Goal: Transaction & Acquisition: Purchase product/service

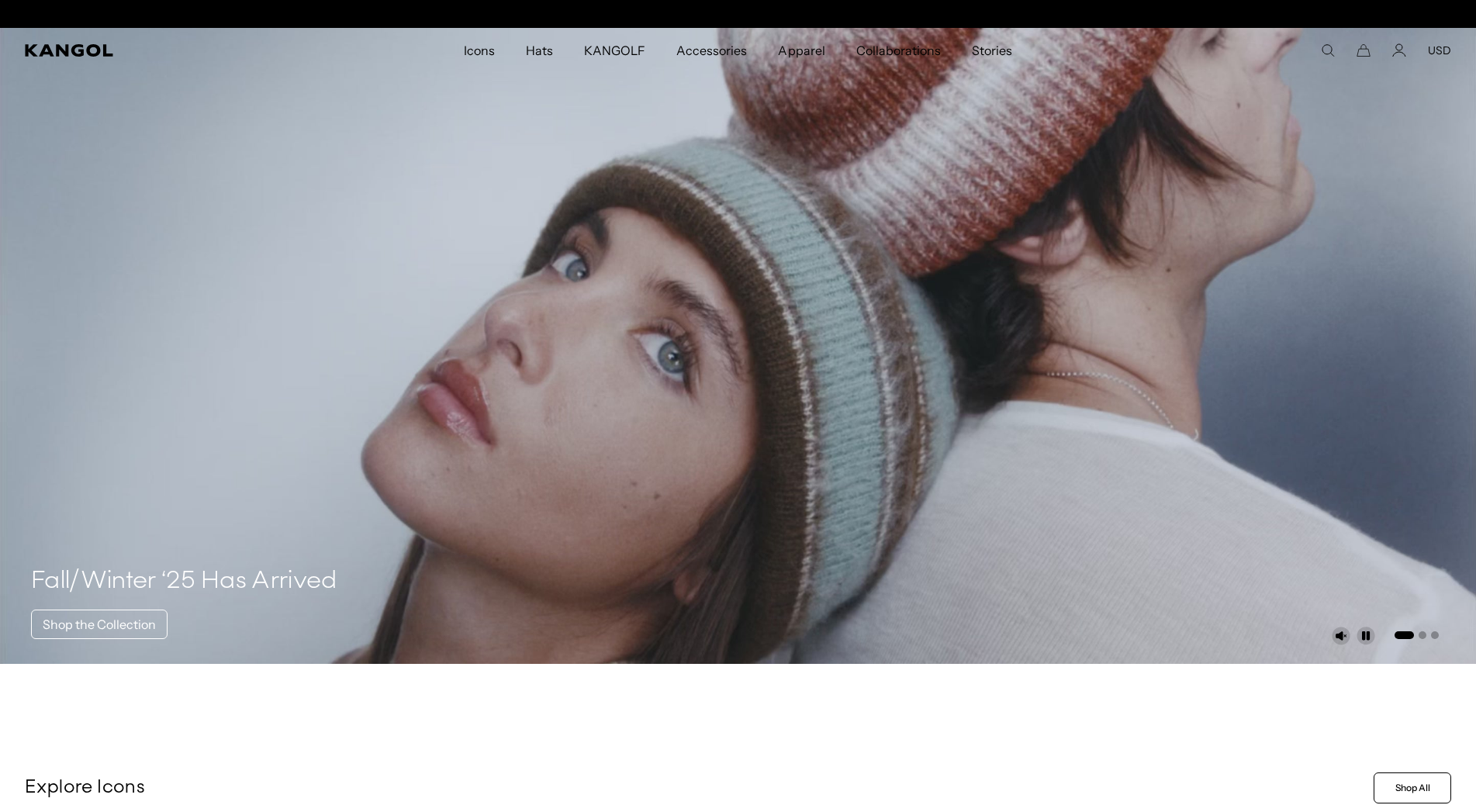
scroll to position [0, 320]
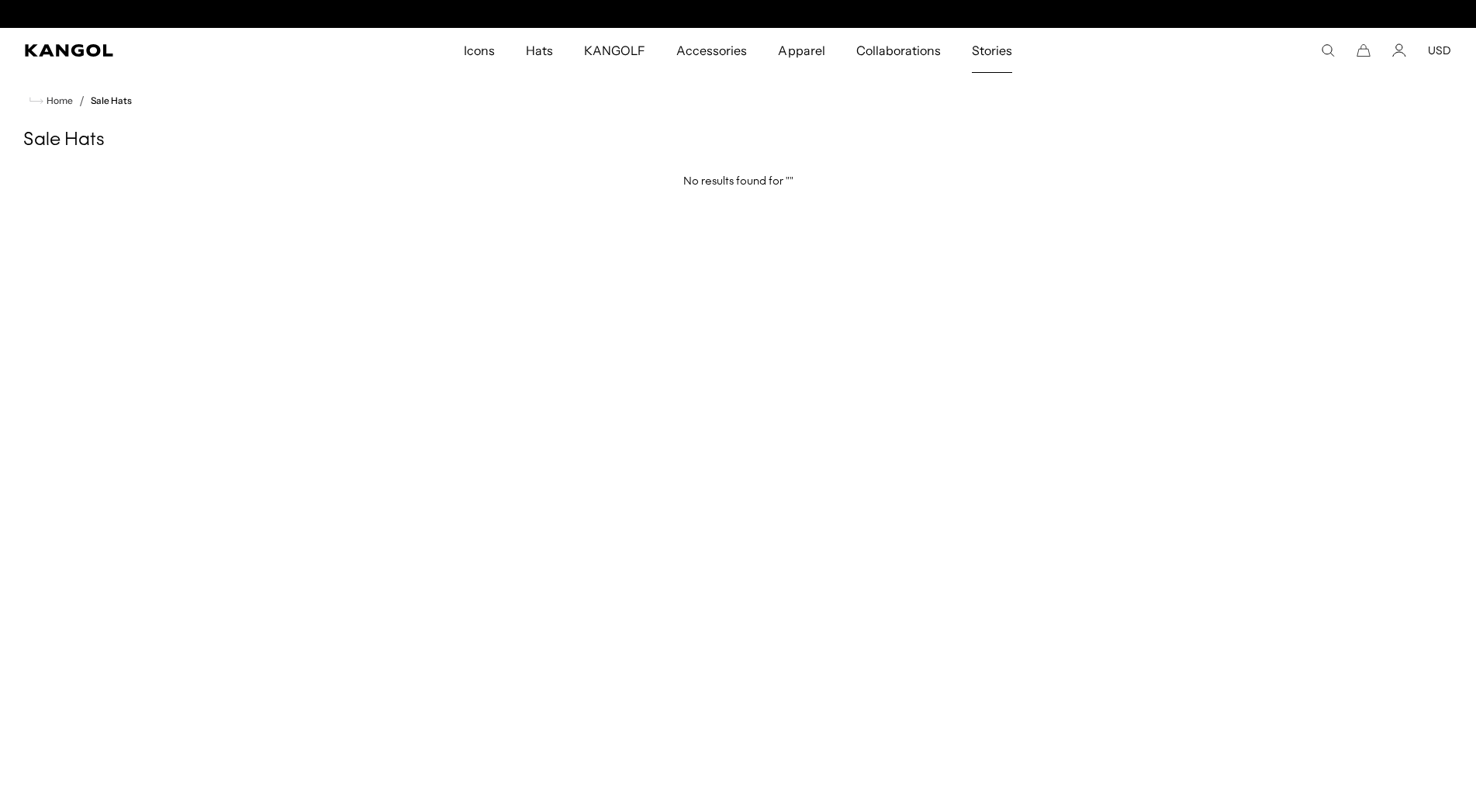
click at [1002, 55] on span "Stories" at bounding box center [991, 50] width 40 height 45
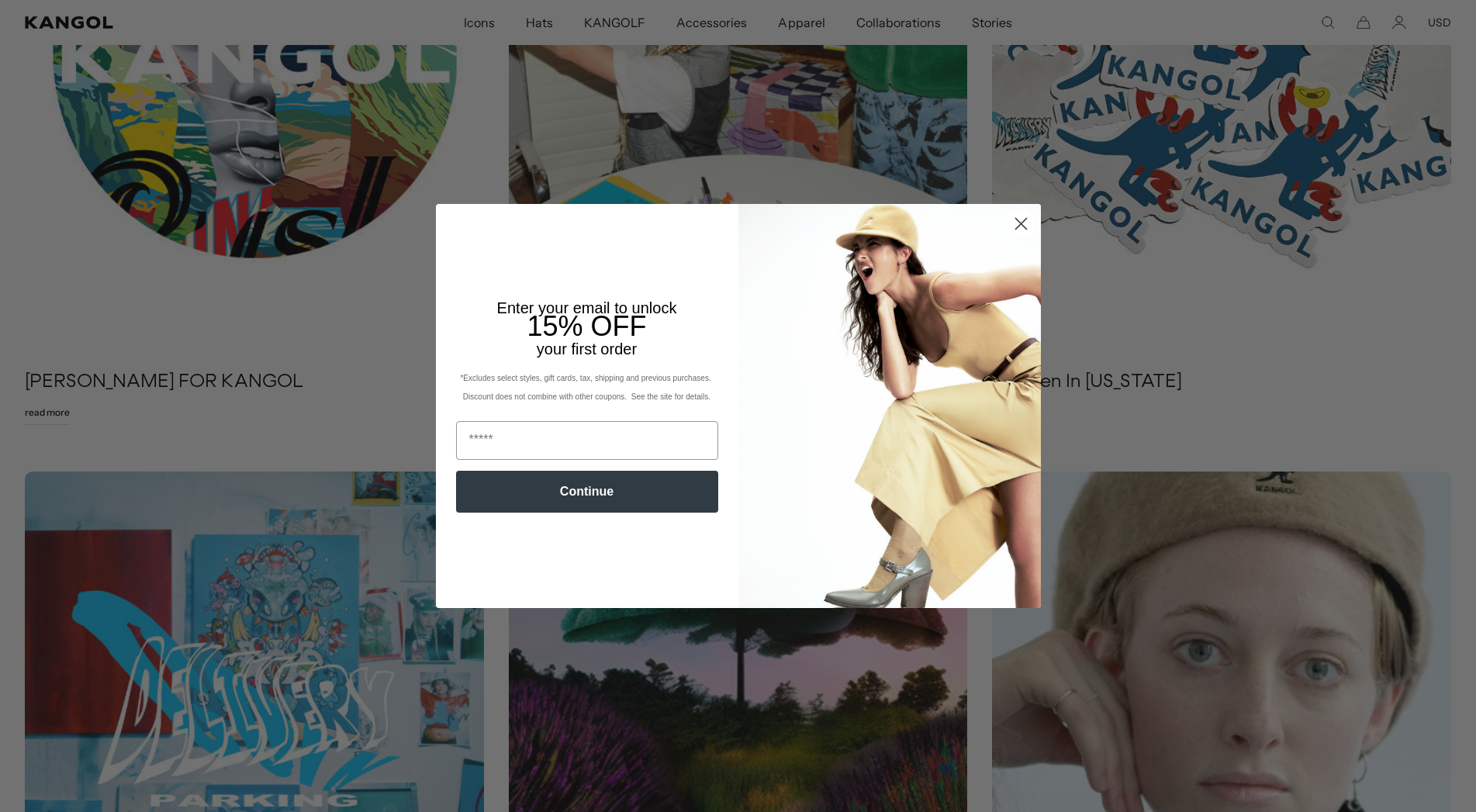
scroll to position [0, 320]
click at [1021, 225] on circle "Close dialog" at bounding box center [1020, 224] width 26 height 26
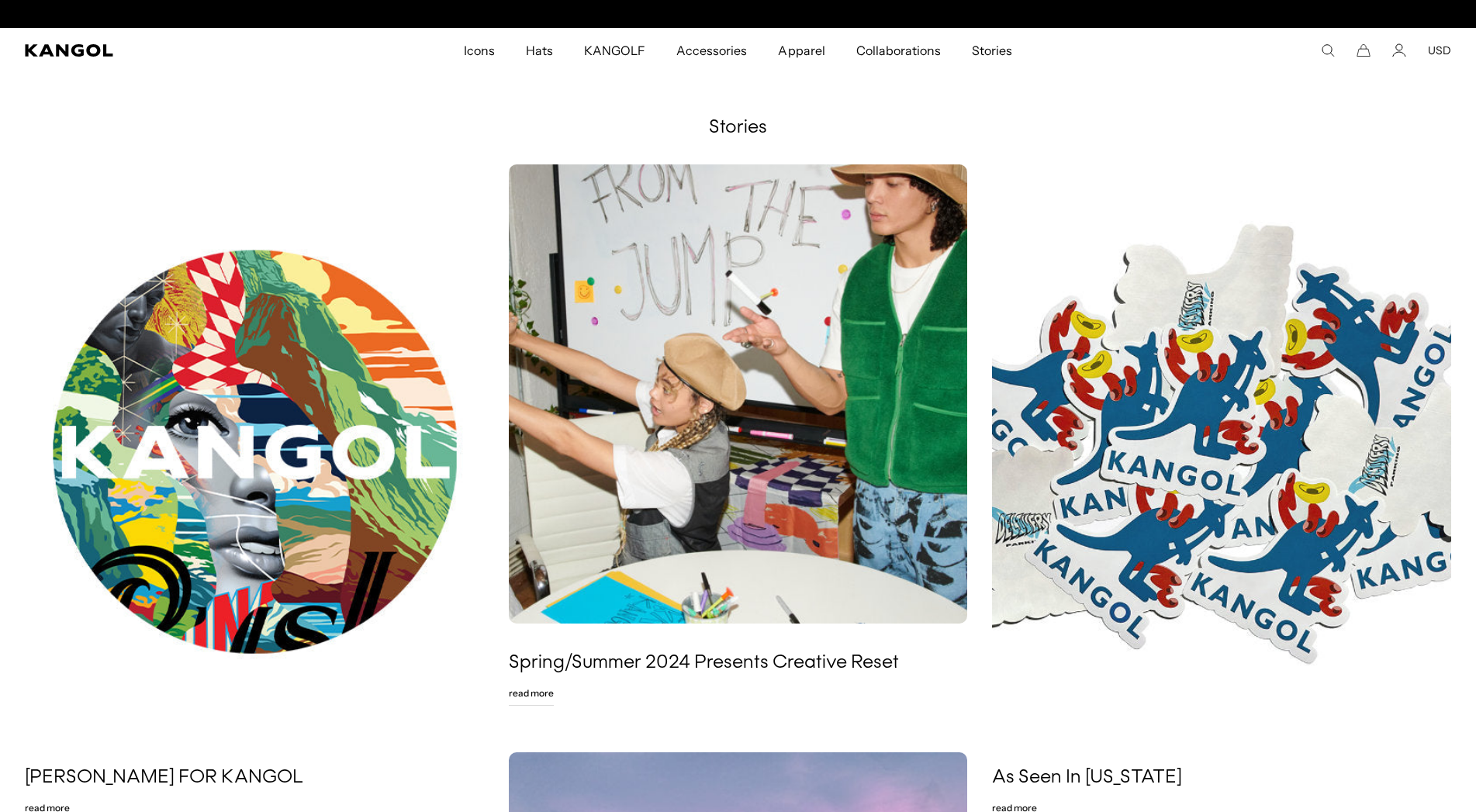
scroll to position [0, 0]
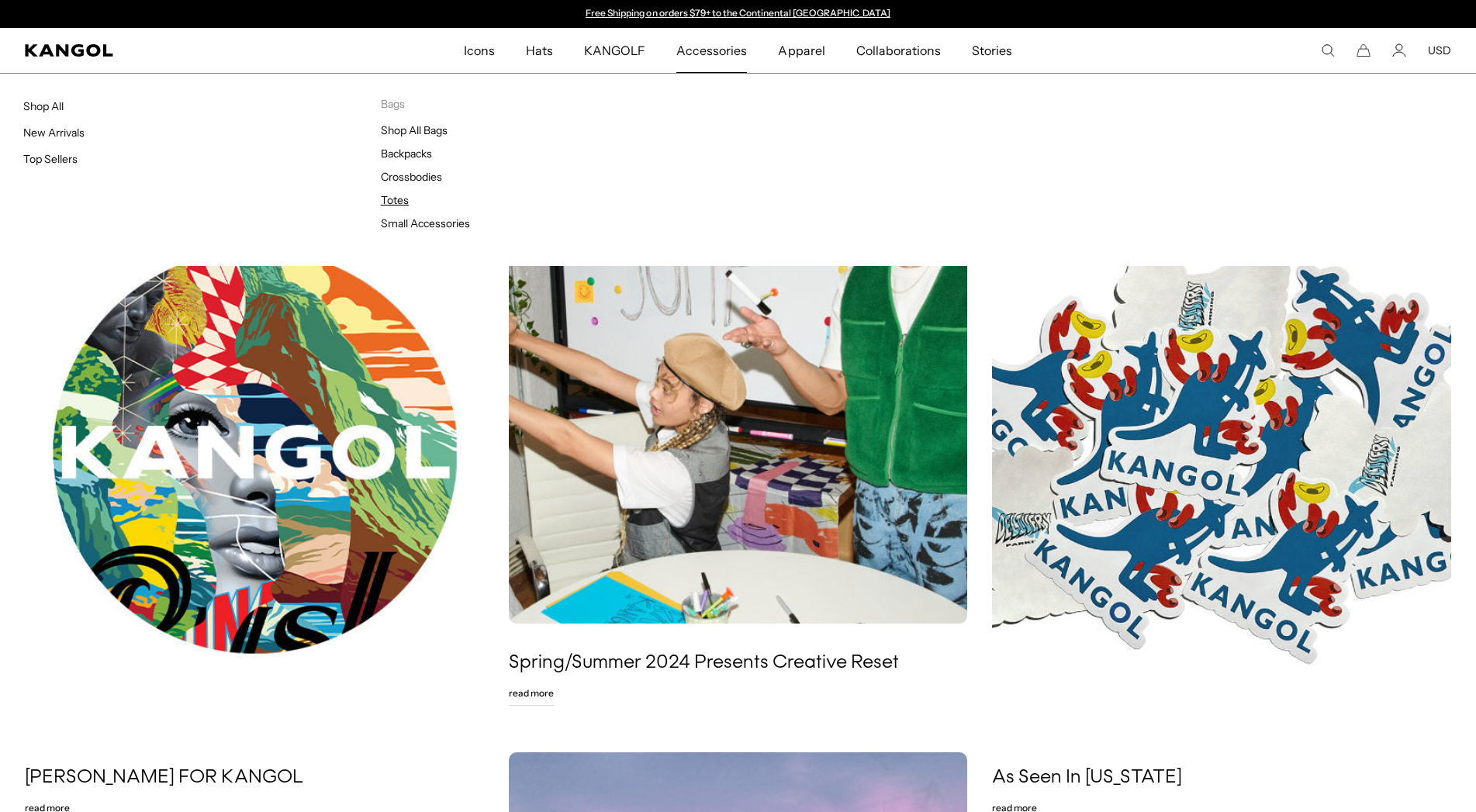
click at [396, 194] on link "Totes" at bounding box center [395, 200] width 28 height 14
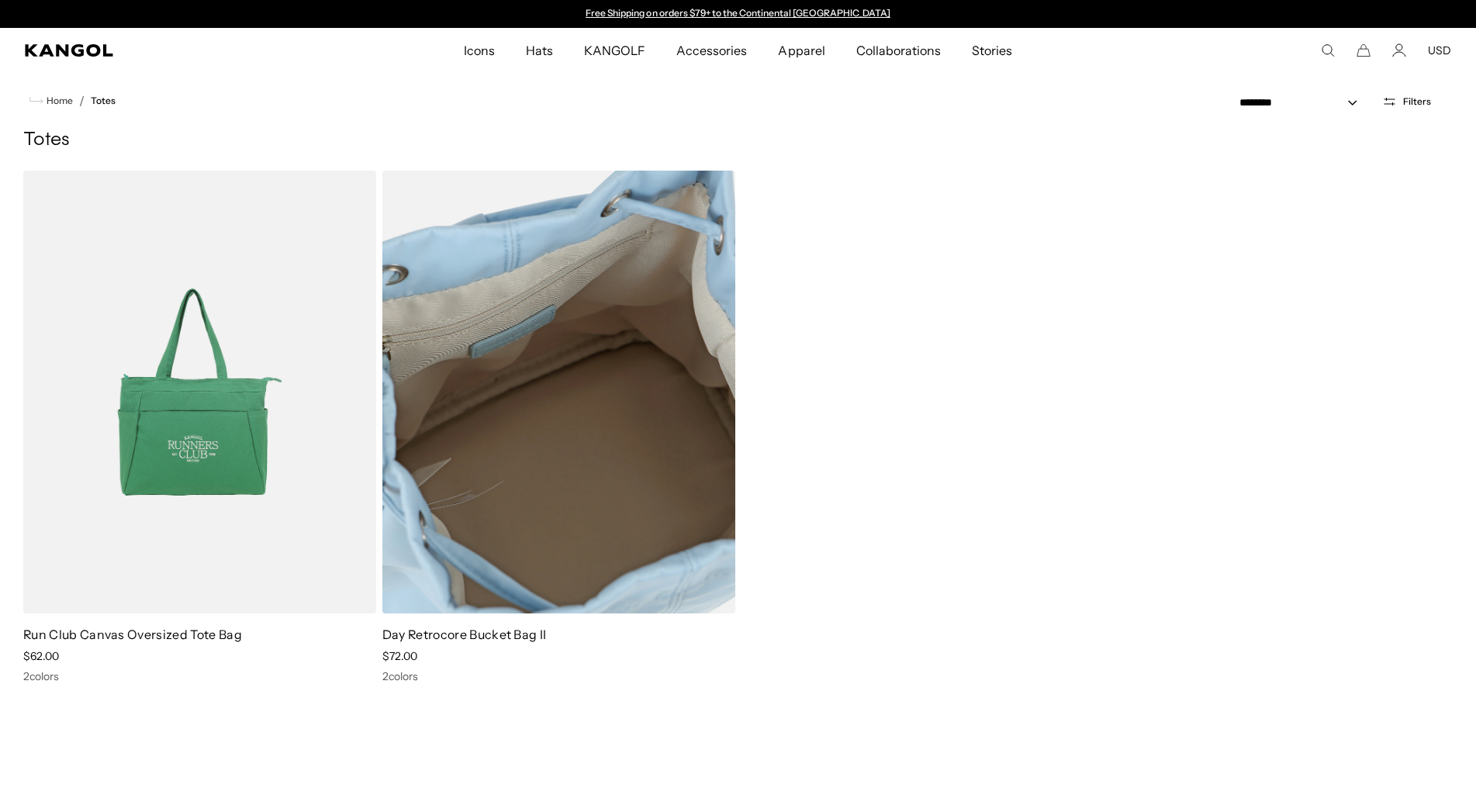
click at [541, 463] on img at bounding box center [559, 392] width 353 height 443
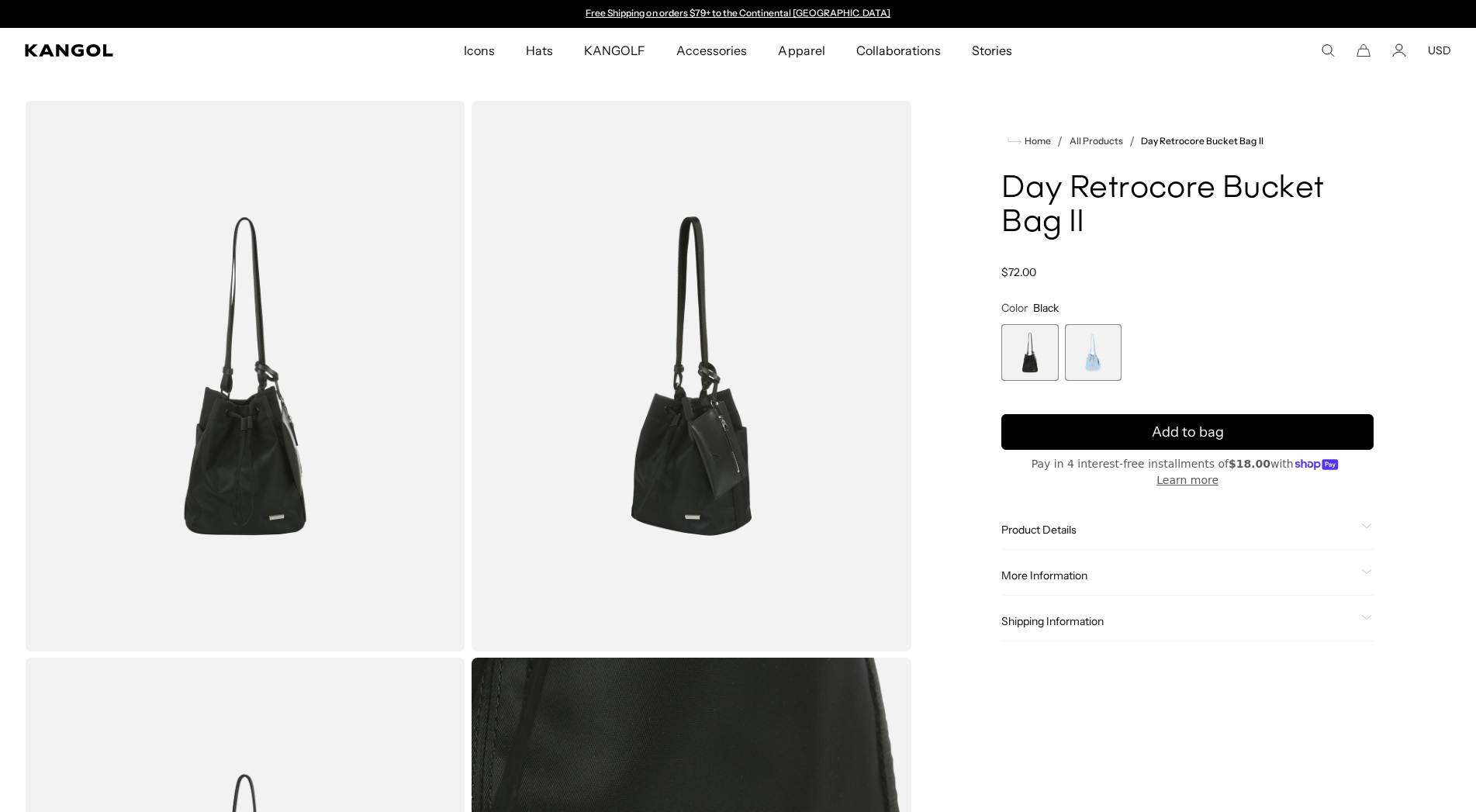
click at [1042, 354] on span "1 of 2" at bounding box center [1030, 352] width 57 height 57
click at [170, 495] on img "Gallery Viewer" at bounding box center [245, 377] width 440 height 551
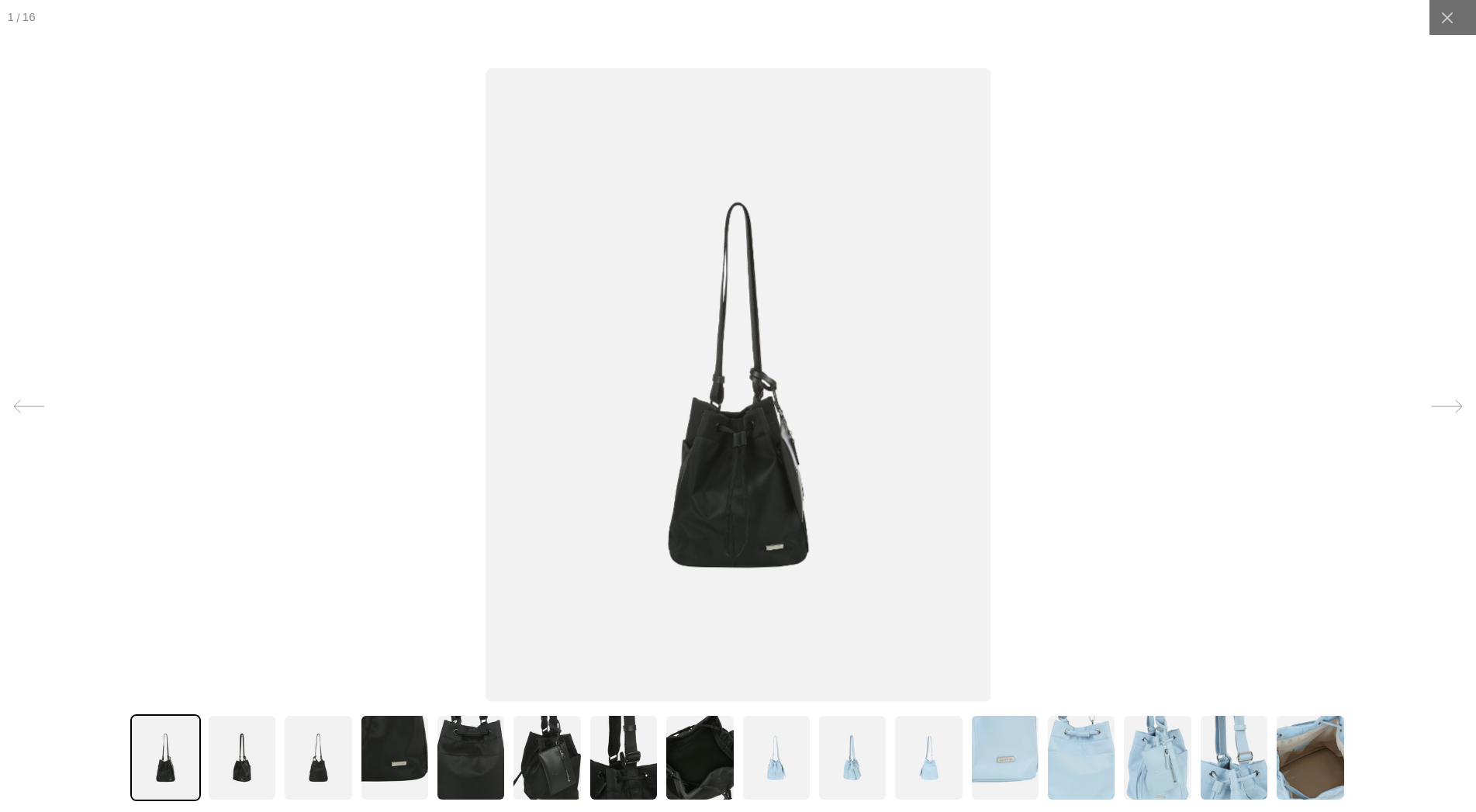
scroll to position [0, 320]
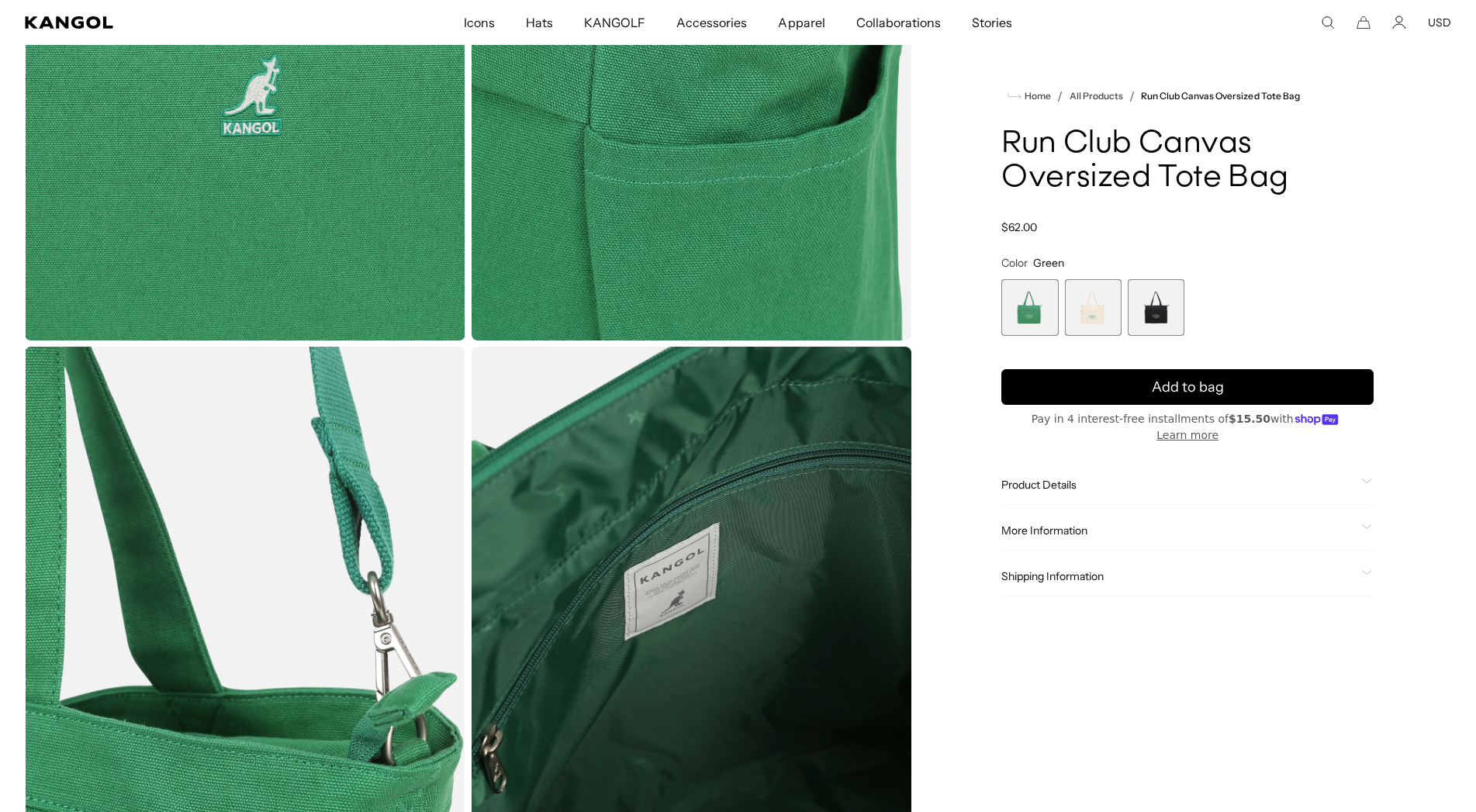
click at [1095, 309] on span "2 of 3" at bounding box center [1093, 307] width 57 height 57
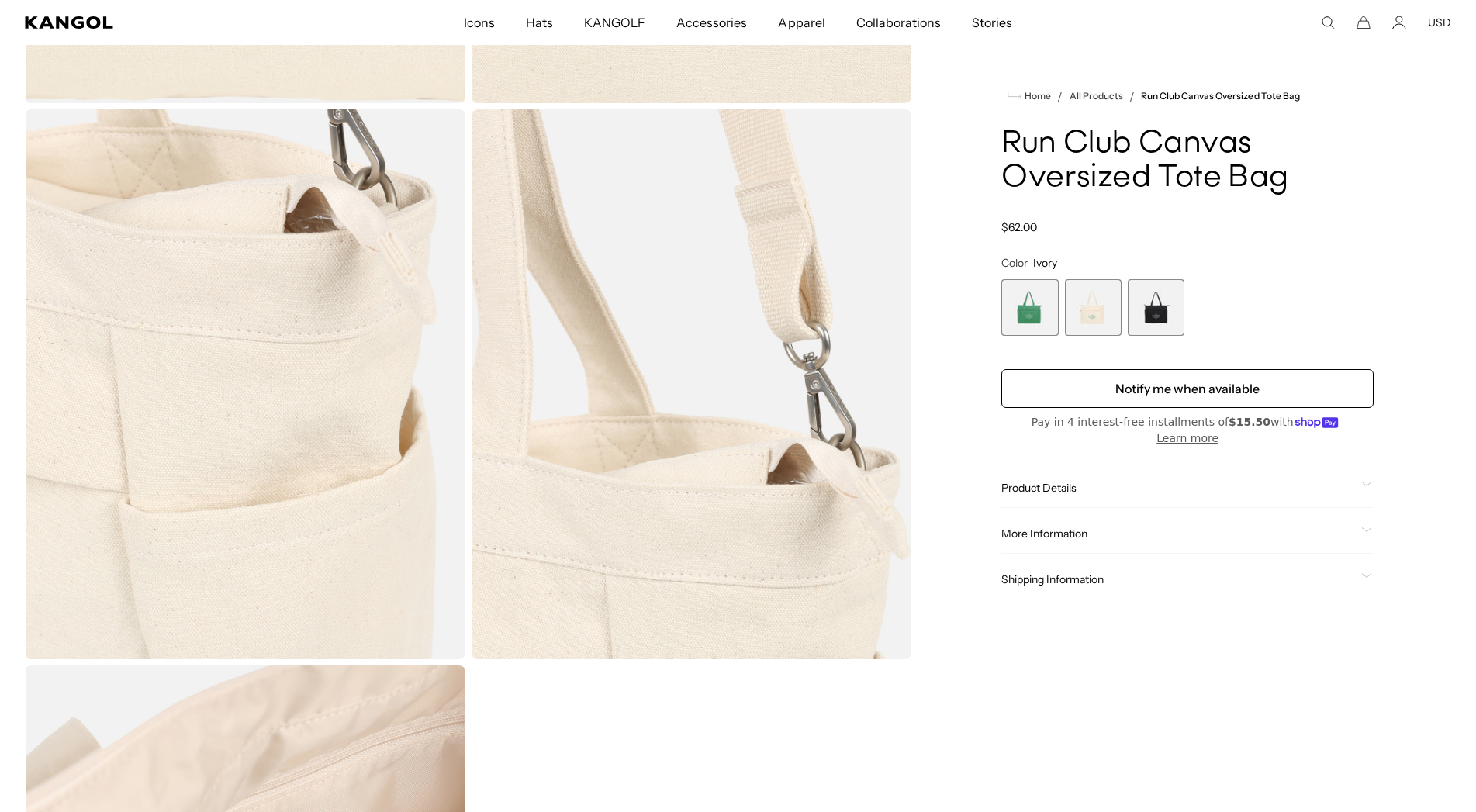
click at [1161, 315] on span "3 of 3" at bounding box center [1156, 307] width 57 height 57
click at [1161, 315] on main "Home / All Products / Run Club Canvas Oversized Tote Bag Loading..." at bounding box center [738, 629] width 1476 height 4435
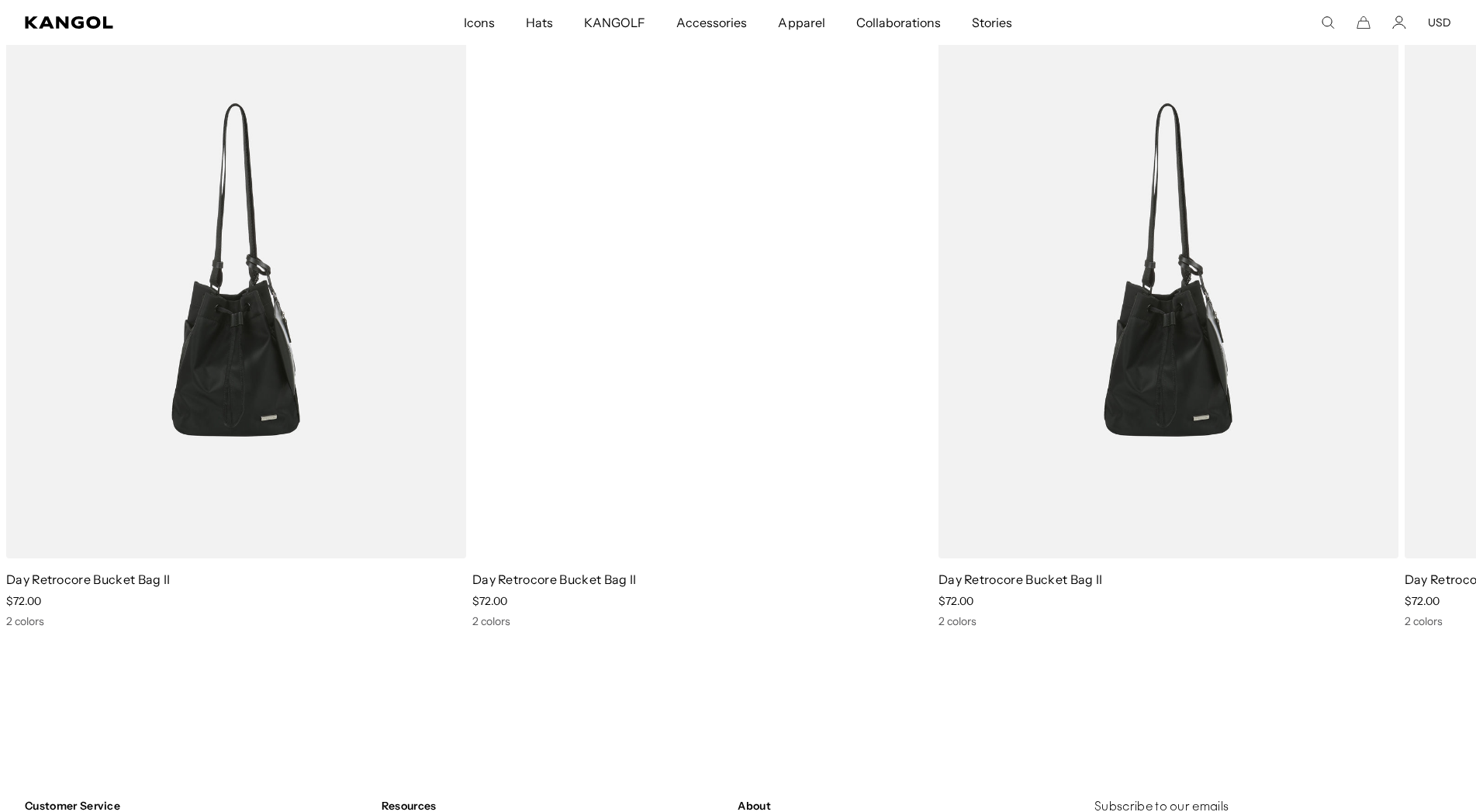
scroll to position [0, 320]
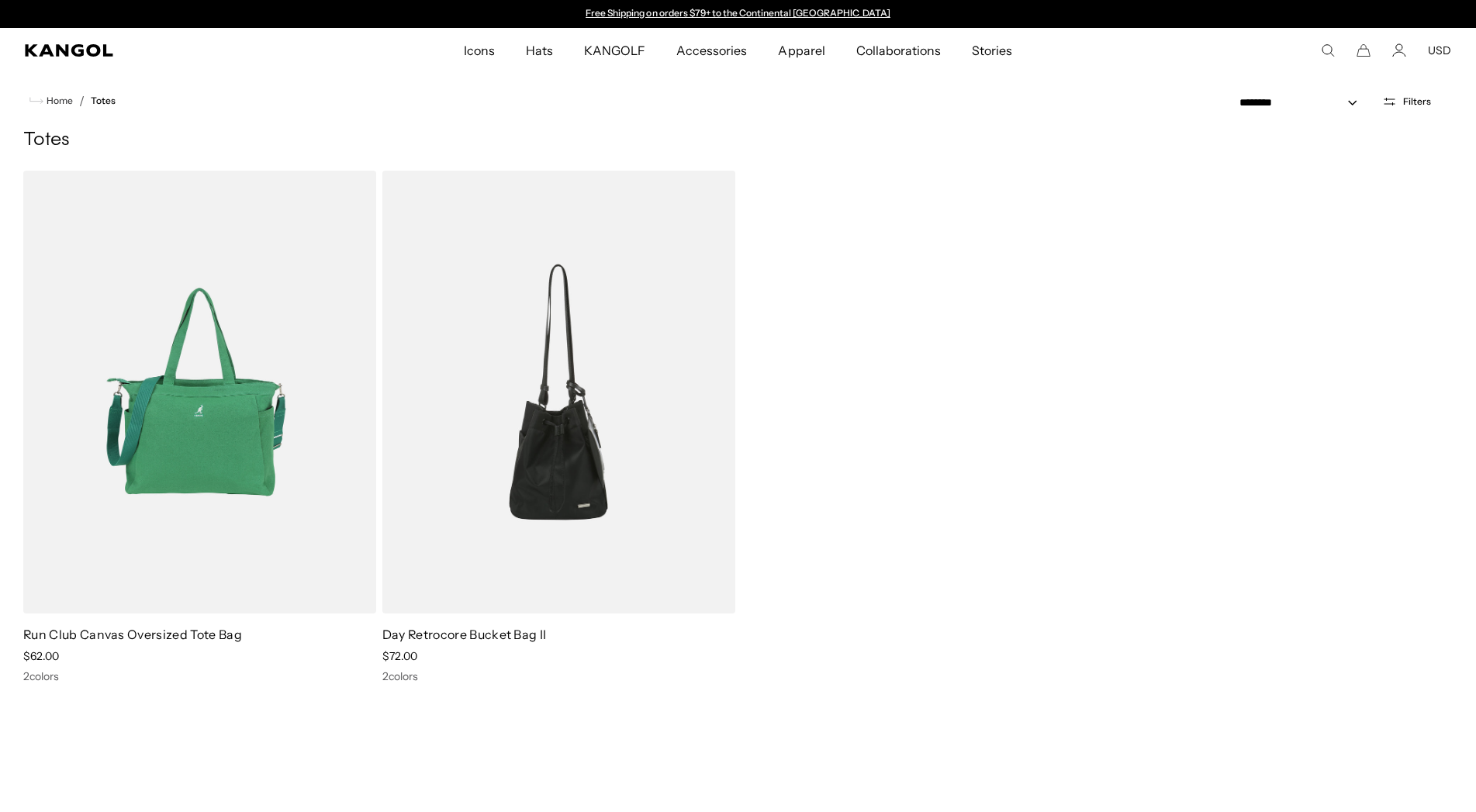
click at [230, 365] on img at bounding box center [199, 392] width 353 height 443
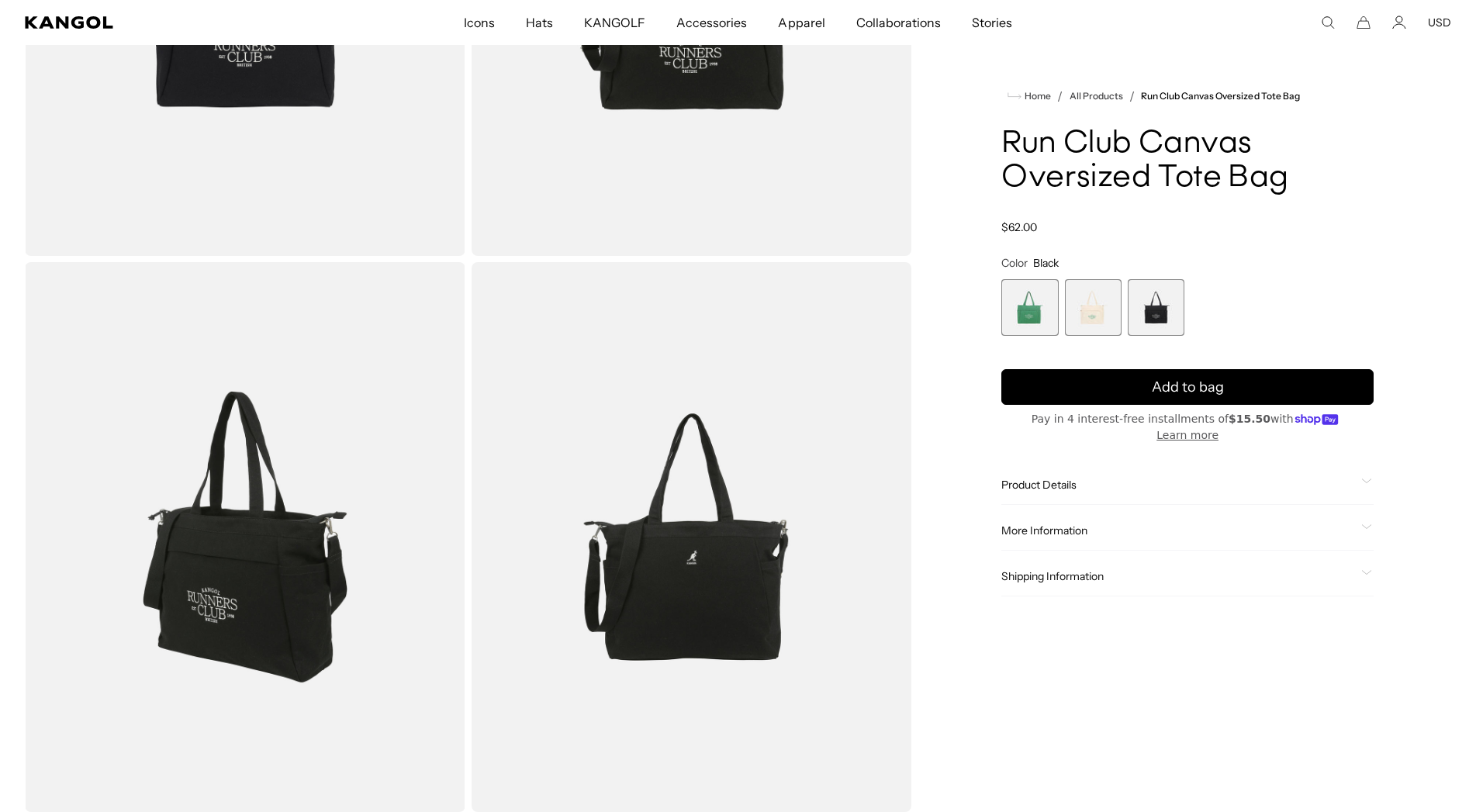
scroll to position [0, 320]
click at [1067, 307] on span "2 of 3" at bounding box center [1093, 307] width 57 height 57
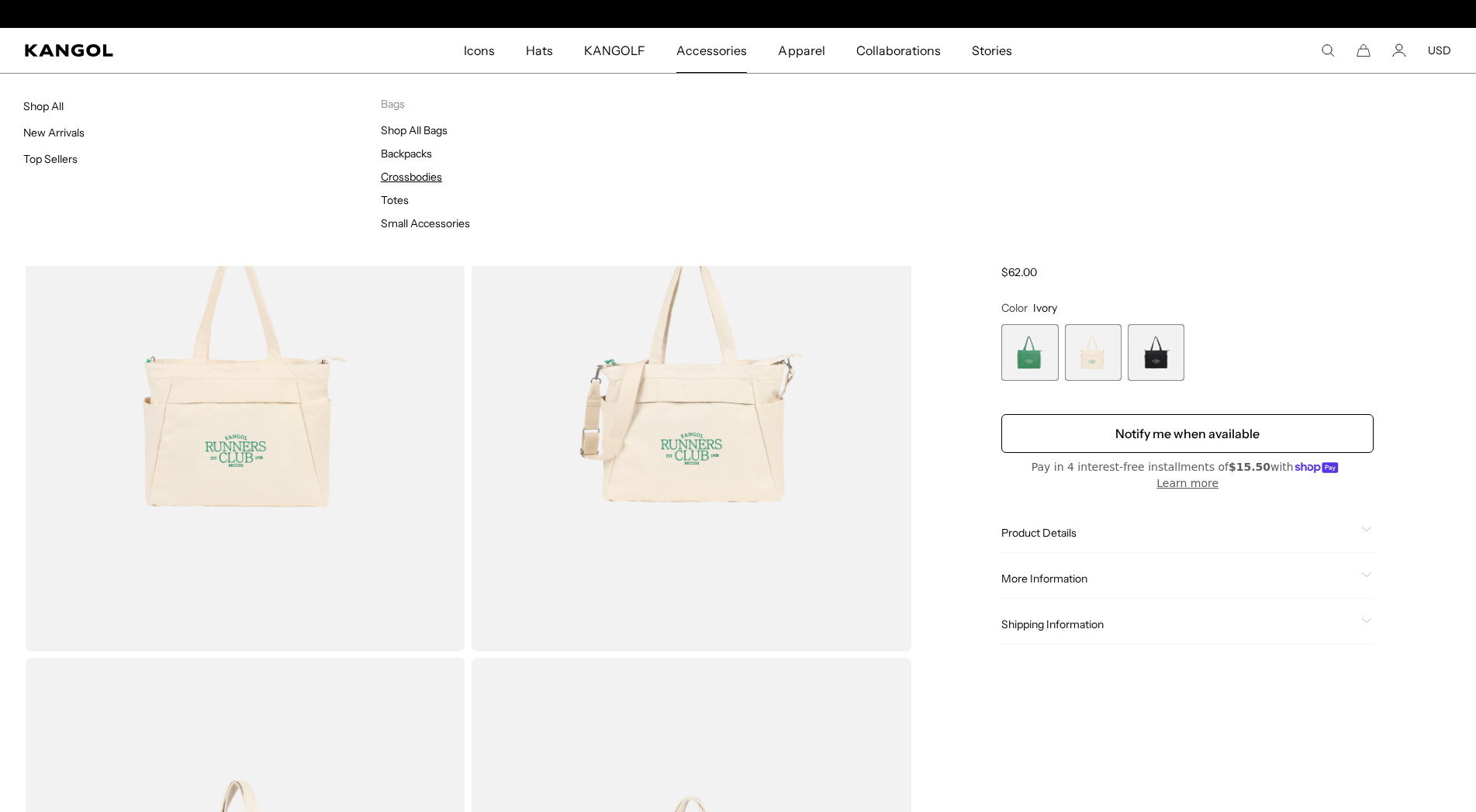
scroll to position [0, 320]
click at [432, 173] on link "Crossbodies" at bounding box center [412, 177] width 61 height 14
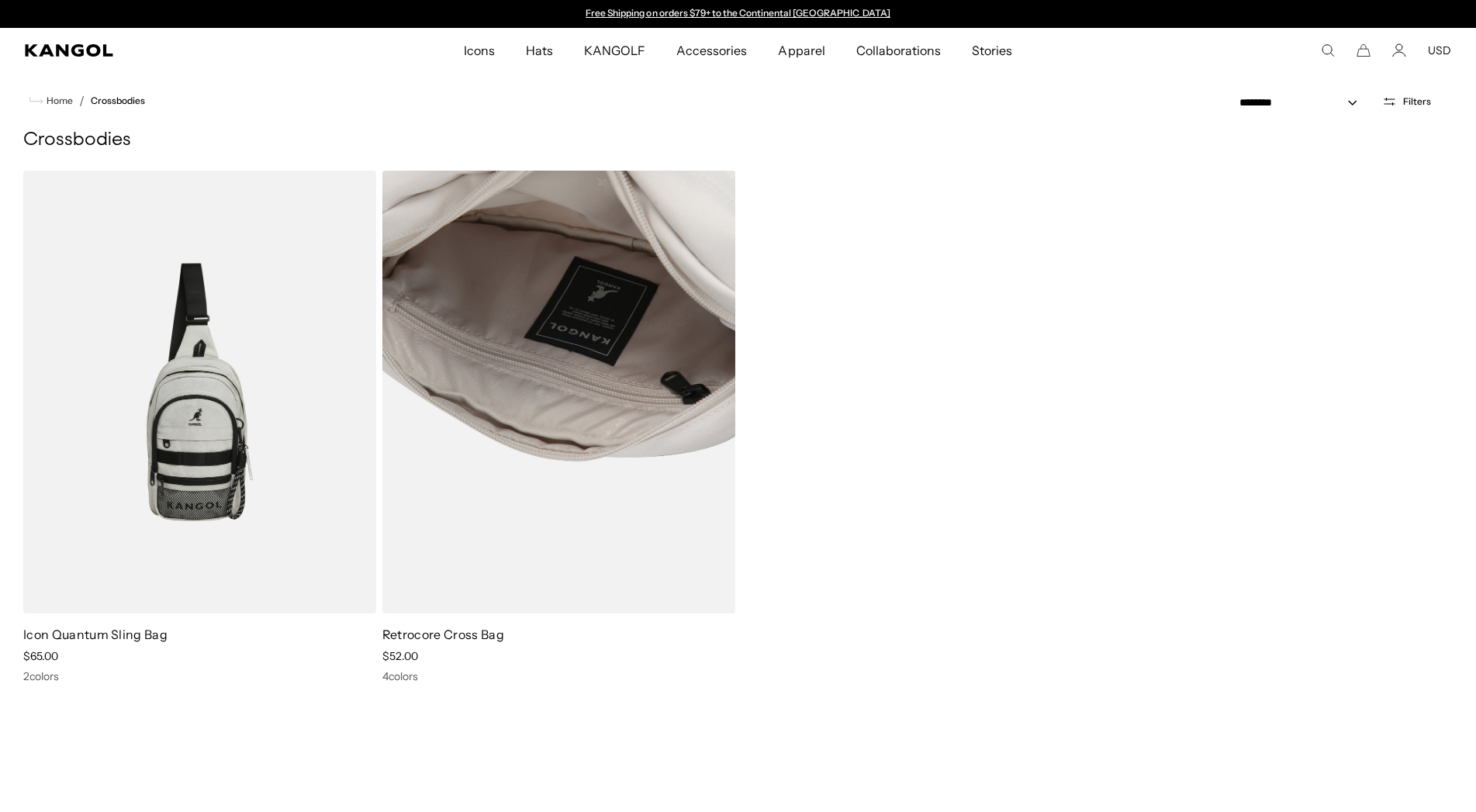
click at [688, 537] on img at bounding box center [559, 392] width 353 height 443
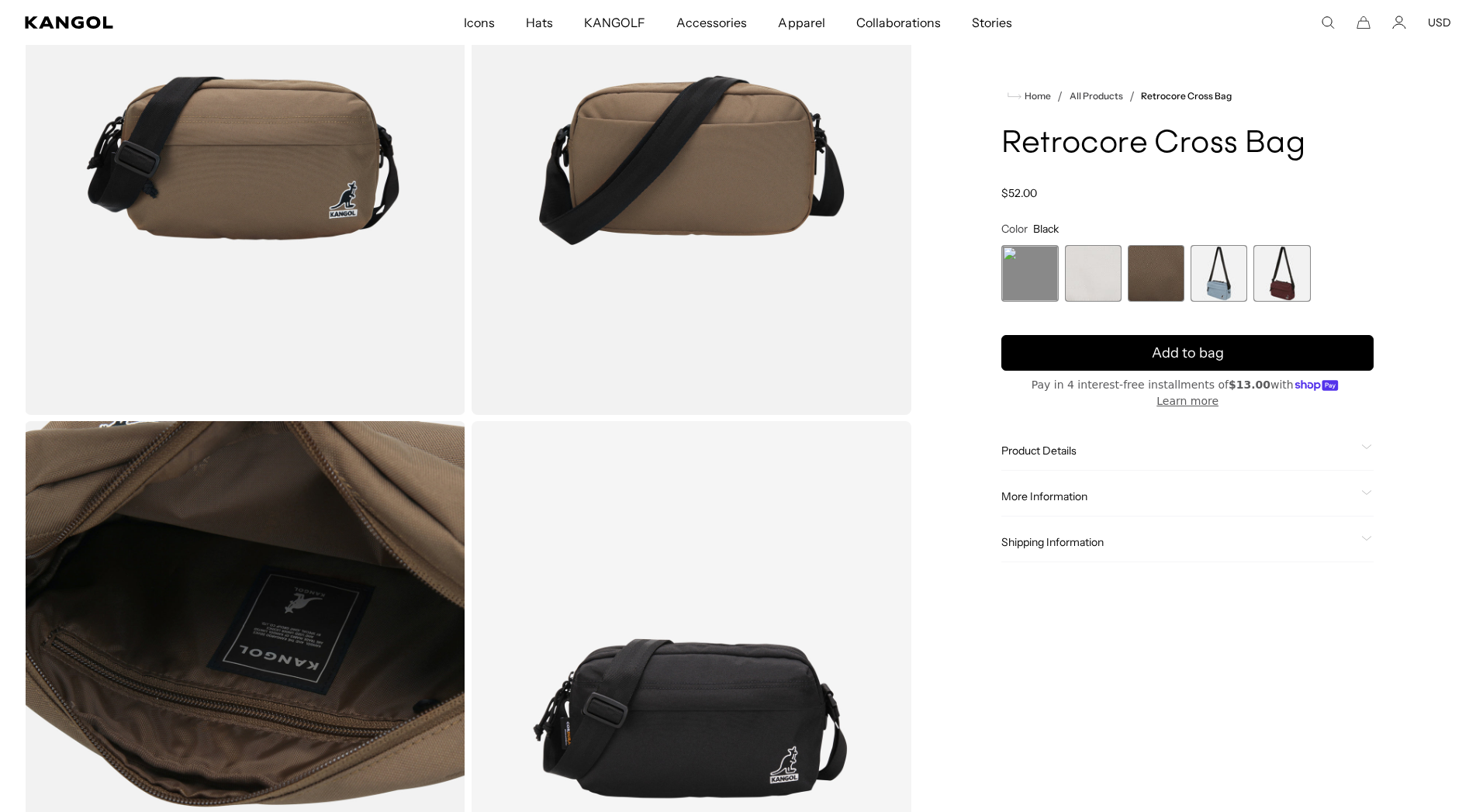
scroll to position [158, 0]
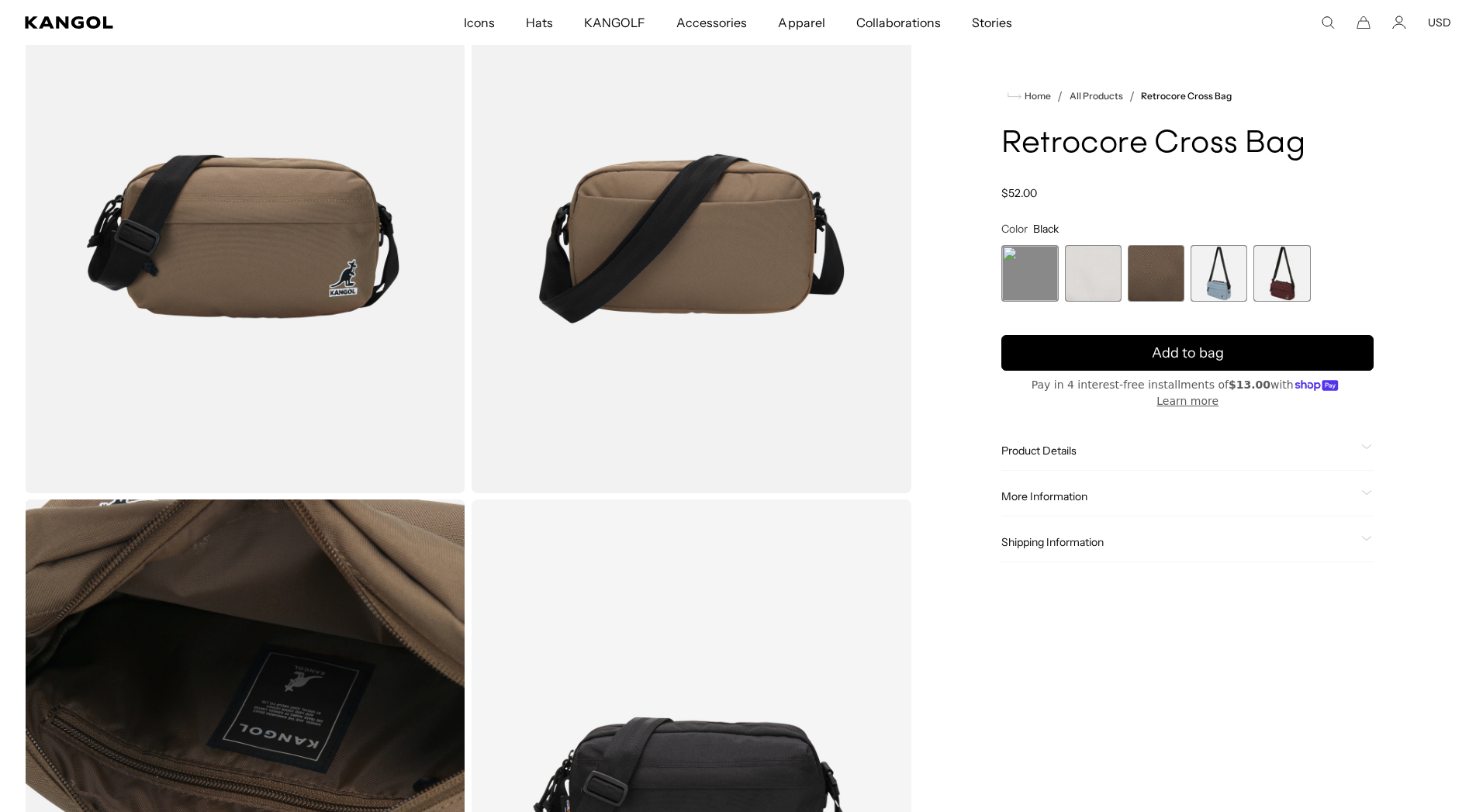
click at [1091, 274] on span "2 of 5" at bounding box center [1093, 273] width 57 height 57
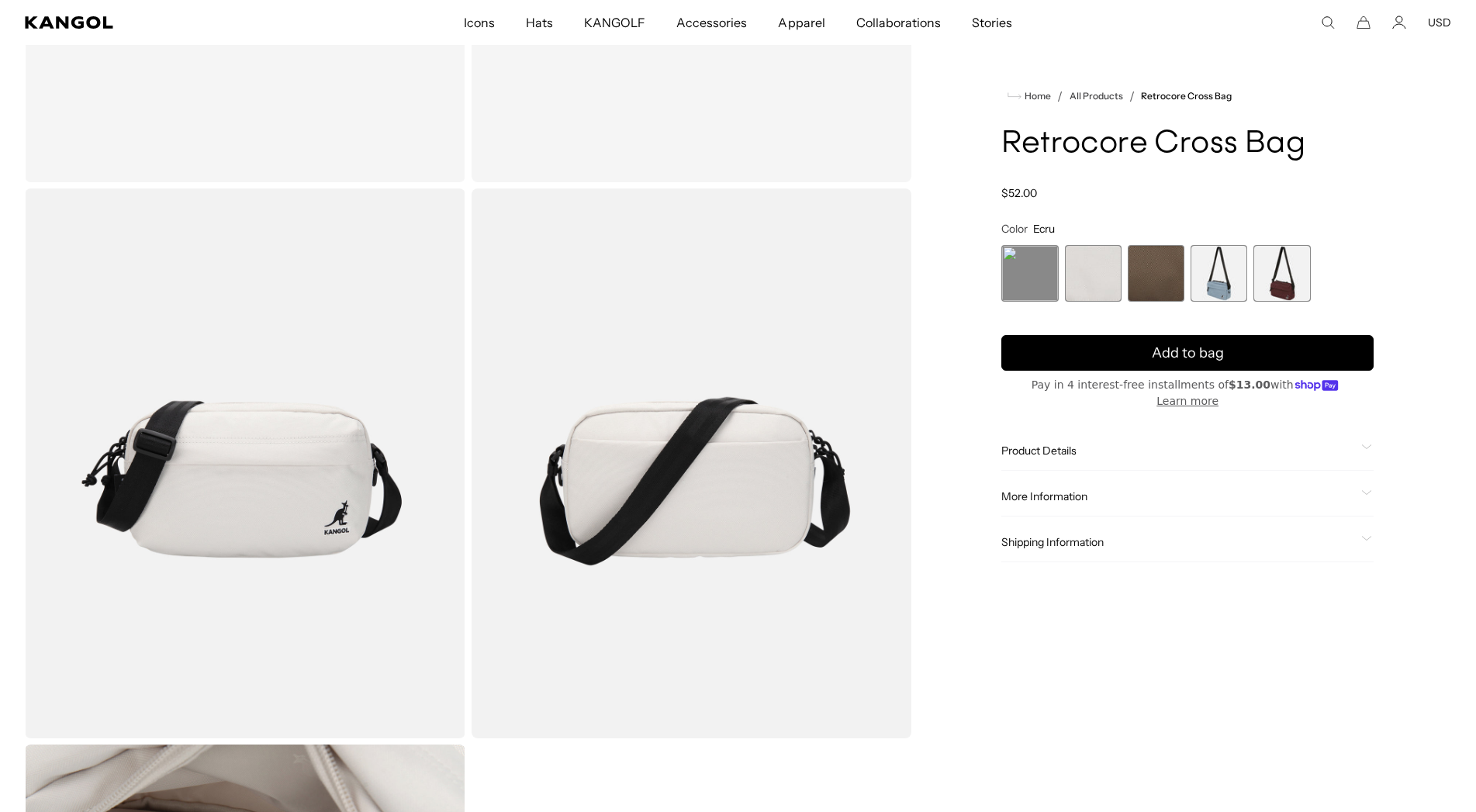
scroll to position [0, 0]
click at [1202, 267] on span "4 of 5" at bounding box center [1218, 273] width 57 height 57
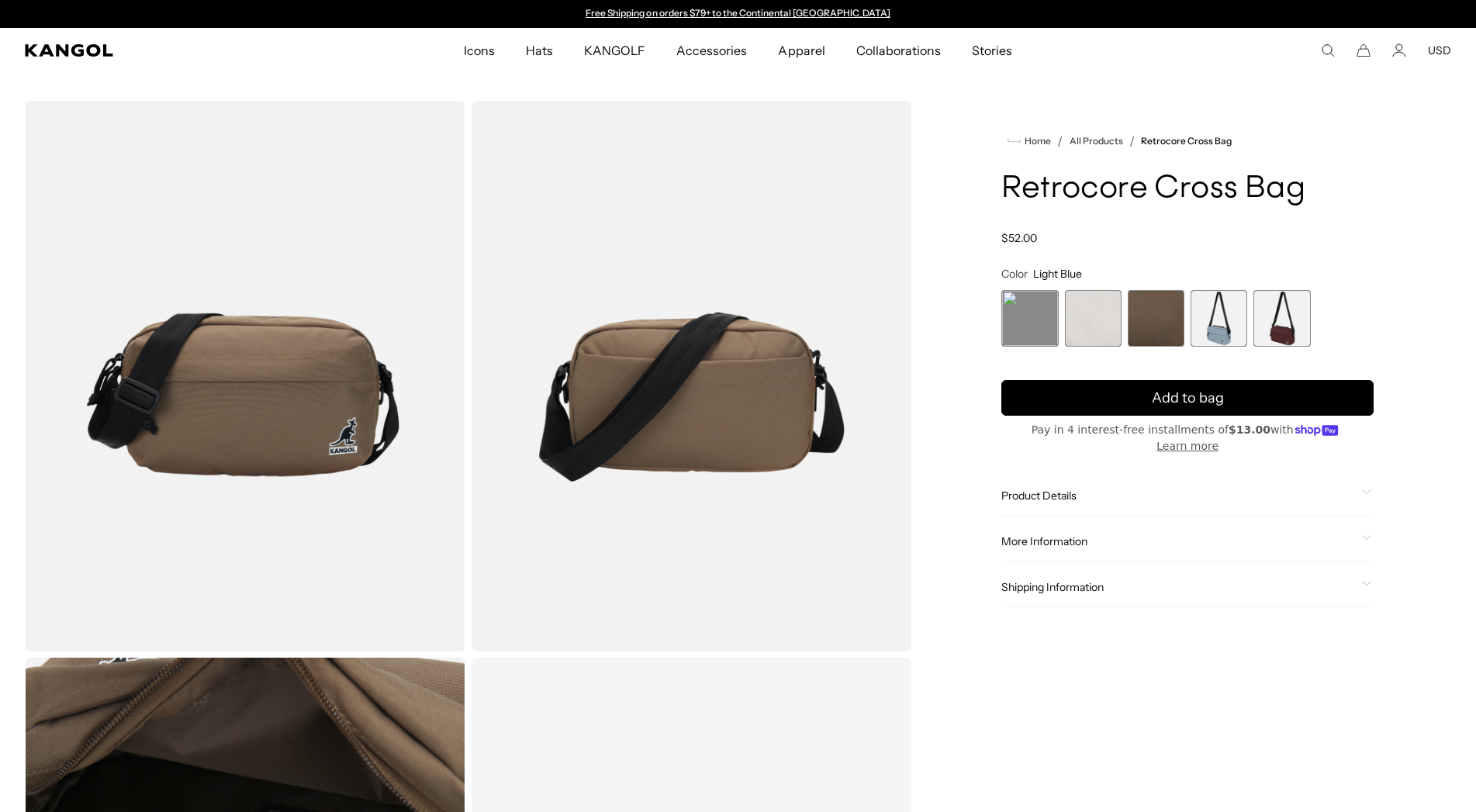
click at [1442, 46] on button "USD" at bounding box center [1439, 50] width 23 height 14
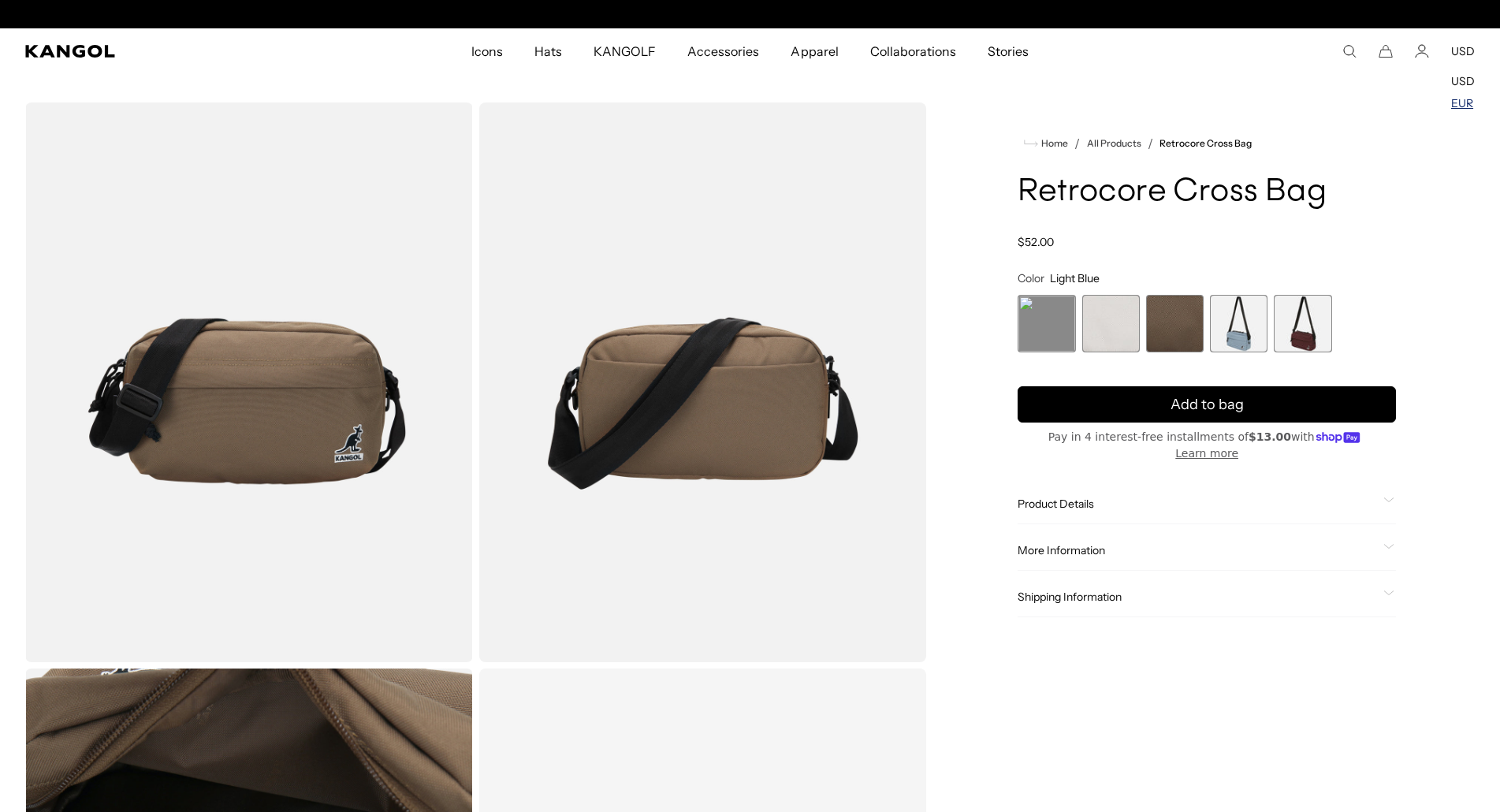
scroll to position [0, 325]
click at [1454, 77] on link "USD" at bounding box center [1463, 81] width 23 height 14
click at [1456, 41] on comp-header "Icons Icons Buckets & Casuals Berets 504s & 507s" at bounding box center [750, 51] width 1500 height 46
